Goal: Task Accomplishment & Management: Manage account settings

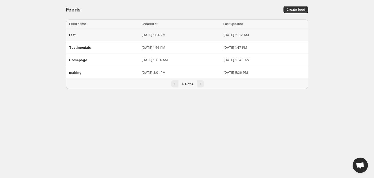
click at [123, 37] on td "test" at bounding box center [103, 35] width 74 height 13
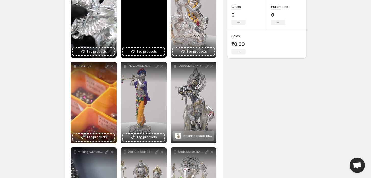
scroll to position [57, 0]
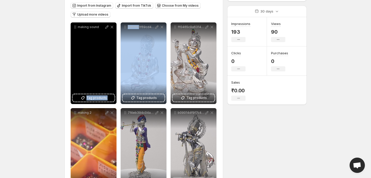
drag, startPoint x: 137, startPoint y: 66, endPoint x: 118, endPoint y: 63, distance: 19.9
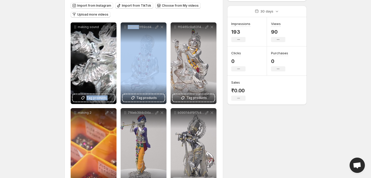
click at [131, 20] on div "Import from Instagram Import from TikTok Choose from My videos Upload more vide…" at bounding box center [144, 11] width 147 height 20
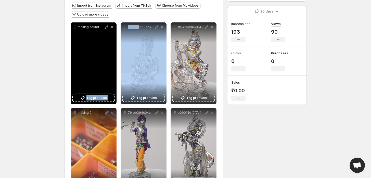
scroll to position [0, 0]
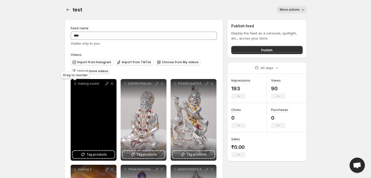
click at [76, 86] on icon at bounding box center [75, 83] width 5 height 5
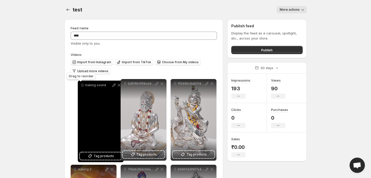
click at [82, 86] on icon at bounding box center [82, 85] width 5 height 5
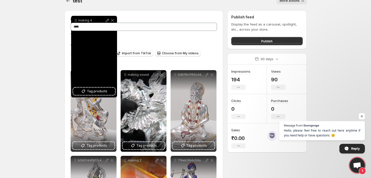
scroll to position [2, 0]
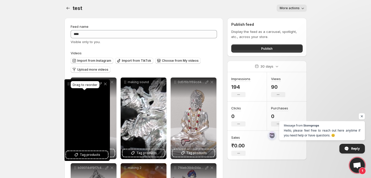
drag, startPoint x: 125, startPoint y: 60, endPoint x: 70, endPoint y: 86, distance: 60.9
click at [70, 86] on body "**********" at bounding box center [185, 87] width 371 height 178
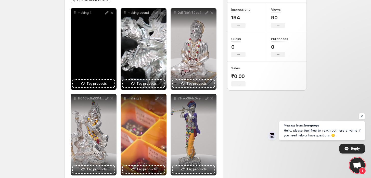
scroll to position [58, 0]
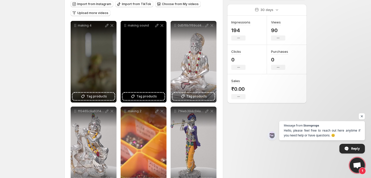
drag, startPoint x: 128, startPoint y: 26, endPoint x: 128, endPoint y: 42, distance: 16.1
click at [128, 42] on div "making sound" at bounding box center [144, 62] width 46 height 82
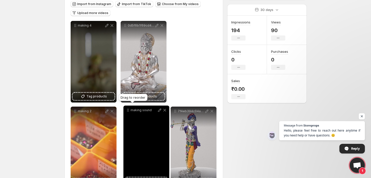
drag, startPoint x: 125, startPoint y: 26, endPoint x: 114, endPoint y: 105, distance: 79.5
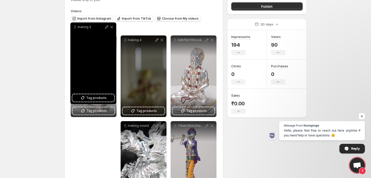
scroll to position [41, 0]
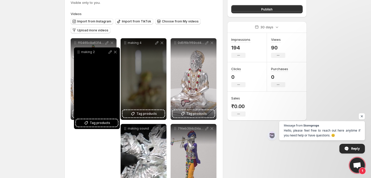
drag, startPoint x: 77, startPoint y: 113, endPoint x: 80, endPoint y: 54, distance: 59.0
click at [80, 54] on icon at bounding box center [78, 51] width 5 height 5
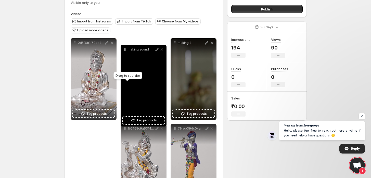
drag, startPoint x: 125, startPoint y: 100, endPoint x: 123, endPoint y: 51, distance: 48.8
click at [123, 51] on icon at bounding box center [125, 49] width 5 height 5
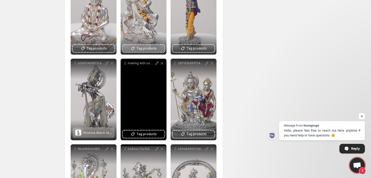
scroll to position [198, 0]
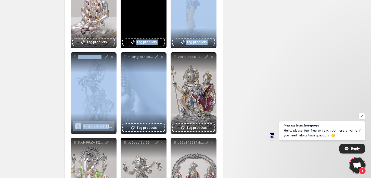
drag, startPoint x: 128, startPoint y: 59, endPoint x: 132, endPoint y: 37, distance: 22.2
click at [132, 37] on div "**********" at bounding box center [144, 93] width 147 height 425
click at [150, 31] on div "ff0465c9a63145c4a25e645f6ccc11b7" at bounding box center [144, 8] width 46 height 82
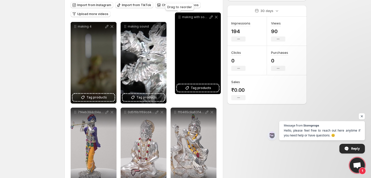
scroll to position [52, 0]
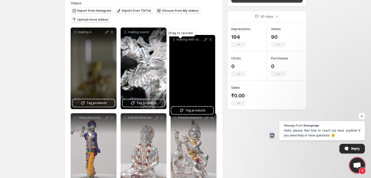
drag, startPoint x: 126, startPoint y: 114, endPoint x: 174, endPoint y: 39, distance: 89.7
click at [174, 40] on icon at bounding box center [173, 39] width 5 height 5
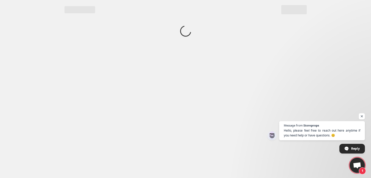
scroll to position [0, 0]
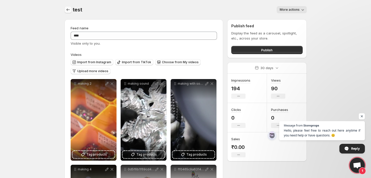
click at [69, 11] on icon "Settings" at bounding box center [68, 9] width 5 height 5
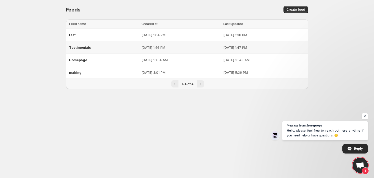
click at [142, 48] on p "[DATE] 1:46 PM" at bounding box center [181, 47] width 79 height 5
